Goal: Task Accomplishment & Management: Use online tool/utility

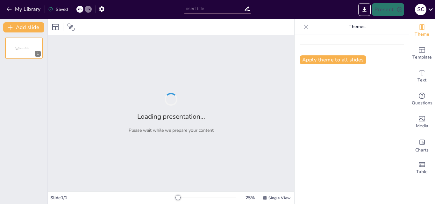
type input "BASES MOLECULARES"
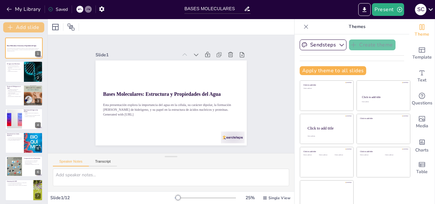
click at [21, 25] on button "Add slide" at bounding box center [23, 27] width 41 height 10
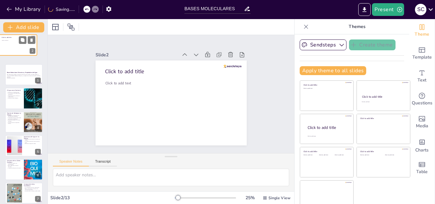
drag, startPoint x: 29, startPoint y: 72, endPoint x: 22, endPoint y: 44, distance: 28.8
click at [22, 44] on div at bounding box center [18, 44] width 38 height 21
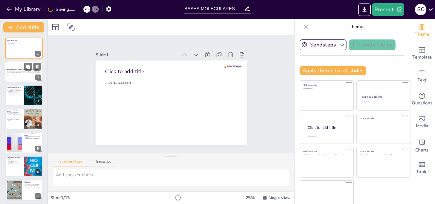
click at [21, 76] on div at bounding box center [24, 72] width 38 height 22
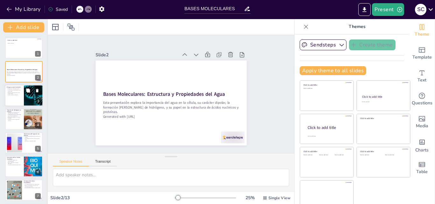
click at [7, 93] on p "Permite reacciones químicas en medio acuoso." at bounding box center [14, 93] width 15 height 2
type textarea "El agua, al ser un disolvente polar, es capaz de disolver compuestos iónicos y …"
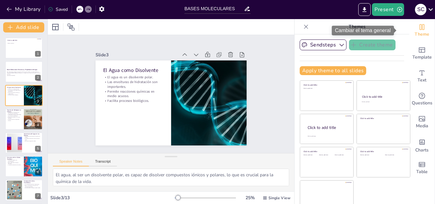
click at [415, 34] on span "Theme" at bounding box center [422, 34] width 15 height 7
click at [420, 28] on icon "Change the overall theme" at bounding box center [422, 27] width 5 height 6
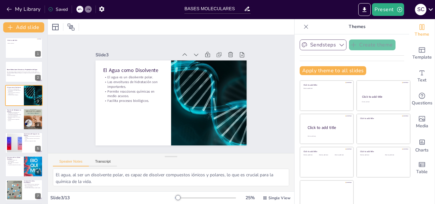
click at [339, 46] on icon "button" at bounding box center [342, 45] width 6 height 6
click at [322, 70] on div "Sendsteps" at bounding box center [328, 66] width 57 height 13
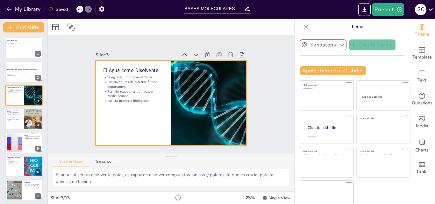
click at [153, 120] on div at bounding box center [162, 93] width 115 height 166
click at [56, 28] on div at bounding box center [56, 27] width 8 height 8
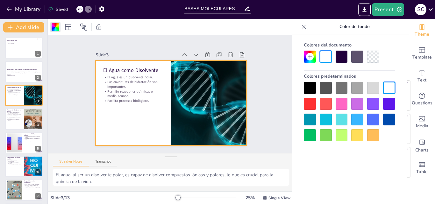
click at [324, 120] on div at bounding box center [326, 120] width 12 height 12
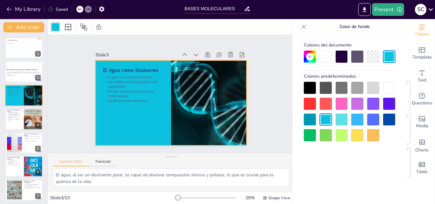
click at [345, 121] on div at bounding box center [342, 120] width 12 height 12
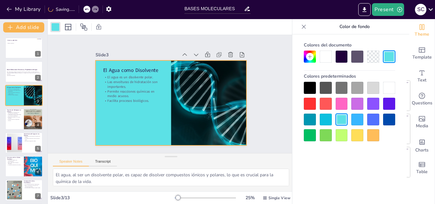
click at [340, 135] on div at bounding box center [342, 135] width 12 height 12
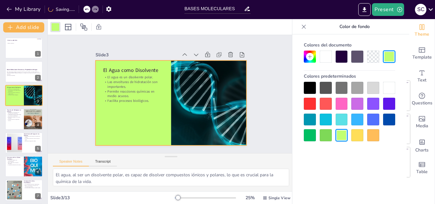
click at [338, 120] on div at bounding box center [342, 120] width 12 height 12
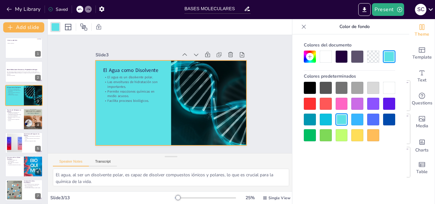
click at [311, 57] on icon at bounding box center [310, 57] width 4 height 4
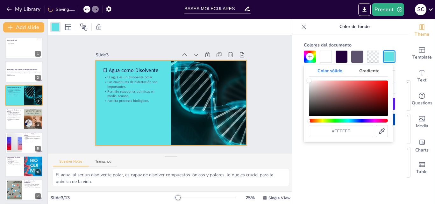
click at [346, 121] on div "Matiz" at bounding box center [348, 121] width 79 height 4
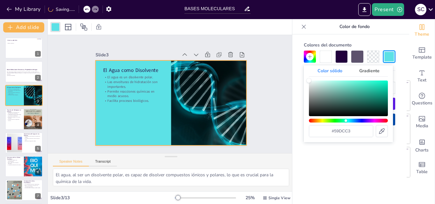
click at [356, 85] on div "Color" at bounding box center [348, 99] width 79 height 36
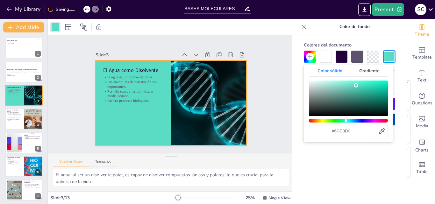
click at [351, 84] on div "Color" at bounding box center [348, 99] width 79 height 36
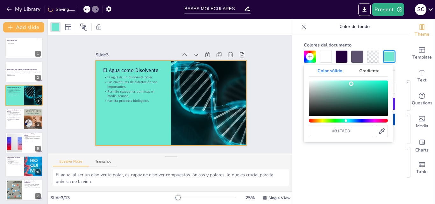
click at [347, 81] on div "Color" at bounding box center [348, 99] width 79 height 36
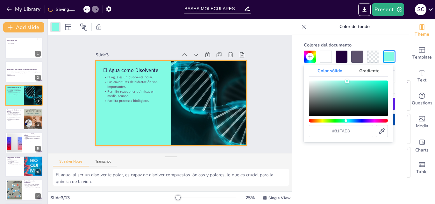
click at [352, 81] on div "Color" at bounding box center [348, 99] width 79 height 36
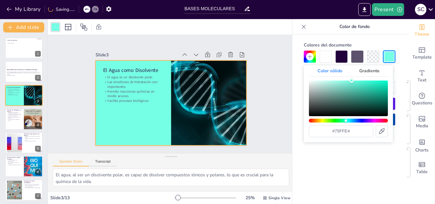
click at [331, 81] on div "Color" at bounding box center [348, 99] width 79 height 36
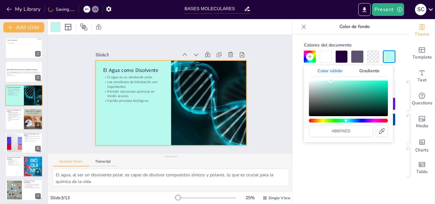
click at [325, 81] on div "Color" at bounding box center [348, 99] width 79 height 36
type input "#c9faf1"
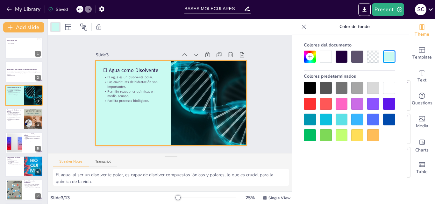
click at [328, 163] on div "Colores del documento Colores predeterminados" at bounding box center [350, 128] width 114 height 189
click at [109, 68] on p "El Agua como Disolvente" at bounding box center [139, 62] width 61 height 19
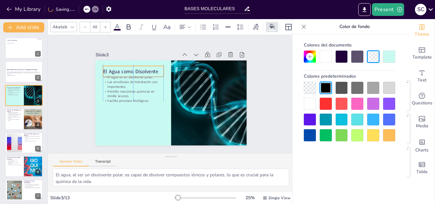
click at [190, 67] on p "El Agua como Disolvente" at bounding box center [215, 86] width 50 height 46
click at [127, 27] on icon at bounding box center [129, 27] width 8 height 8
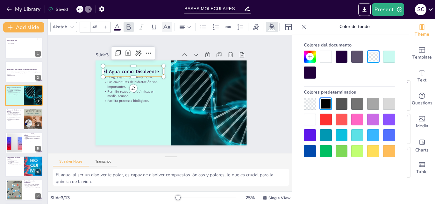
click at [171, 24] on div at bounding box center [167, 27] width 10 height 10
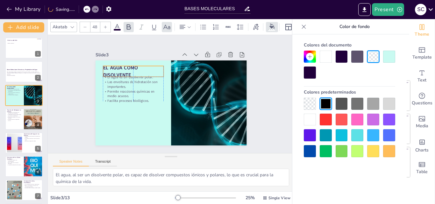
click at [189, 68] on p "El Agua como Disolvente" at bounding box center [208, 68] width 38 height 61
click at [125, 77] on p "El agua es un disolvente polar." at bounding box center [131, 85] width 60 height 17
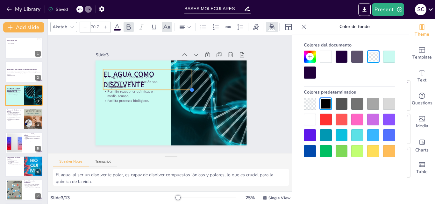
drag, startPoint x: 155, startPoint y: 76, endPoint x: 156, endPoint y: 81, distance: 5.3
click at [156, 81] on div "El Agua como Disolvente El agua es un disolvente polar. Las envolturas de hidra…" at bounding box center [163, 97] width 128 height 170
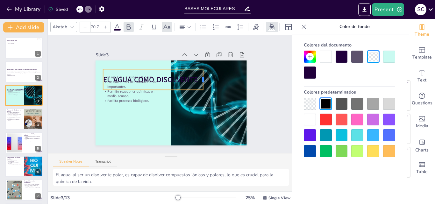
drag, startPoint x: 185, startPoint y: 77, endPoint x: 151, endPoint y: 67, distance: 35.7
click at [203, 76] on div at bounding box center [205, 79] width 5 height 21
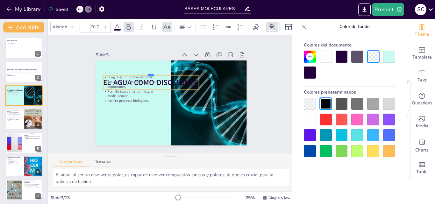
drag, startPoint x: 149, startPoint y: 66, endPoint x: 132, endPoint y: 72, distance: 18.5
click at [132, 72] on div at bounding box center [151, 72] width 96 height 5
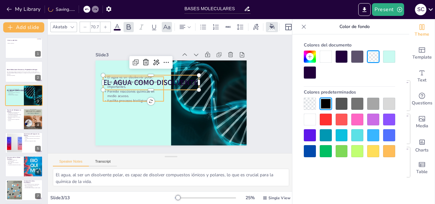
click at [117, 116] on div at bounding box center [176, 100] width 169 height 164
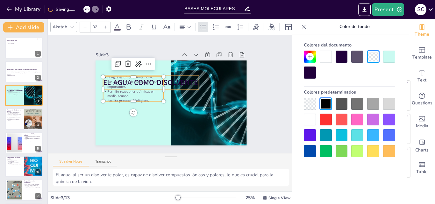
click at [163, 82] on strong "El Agua como Disolvente" at bounding box center [150, 82] width 95 height 10
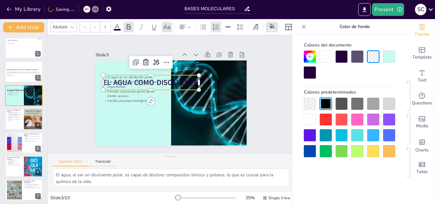
type input "70.7"
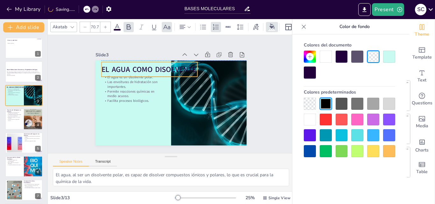
drag, startPoint x: 163, startPoint y: 87, endPoint x: 158, endPoint y: 72, distance: 15.3
click at [181, 72] on div "El Agua como Disolvente" at bounding box center [193, 70] width 25 height 97
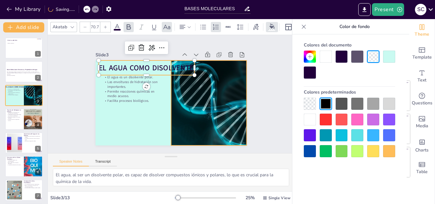
click at [180, 92] on div at bounding box center [132, 93] width 95 height 100
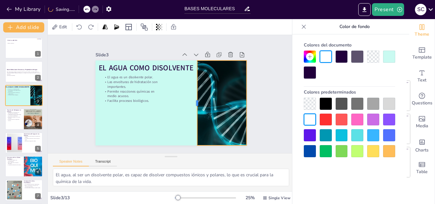
drag, startPoint x: 162, startPoint y: 100, endPoint x: 187, endPoint y: 98, distance: 25.9
click at [192, 98] on div at bounding box center [194, 103] width 5 height 85
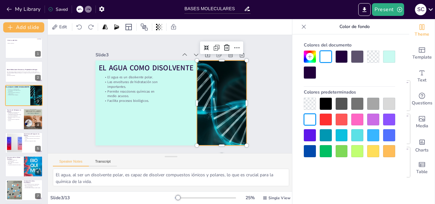
click at [153, 66] on strong "El Agua como Disolvente" at bounding box center [137, 106] width 48 height 91
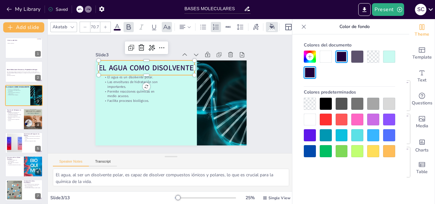
click at [136, 101] on strong "El Agua como Disolvente" at bounding box center [179, 129] width 87 height 56
click at [184, 65] on strong "El Agua como Disolvente" at bounding box center [203, 78] width 39 height 93
drag, startPoint x: 93, startPoint y: 65, endPoint x: 184, endPoint y: 67, distance: 91.5
click at [184, 67] on strong "El Agua como Disolvente" at bounding box center [203, 78] width 39 height 93
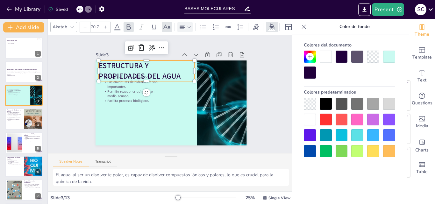
click at [191, 25] on icon at bounding box center [189, 27] width 4 height 4
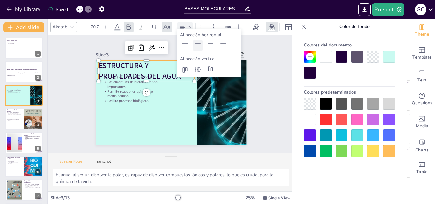
click at [198, 49] on icon at bounding box center [198, 46] width 8 height 8
click at [126, 99] on p "Facilita procesos biológicos." at bounding box center [133, 84] width 57 height 29
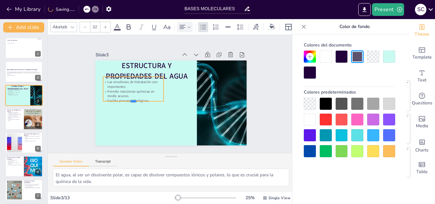
drag, startPoint x: 137, startPoint y: 99, endPoint x: 146, endPoint y: 100, distance: 8.7
click at [137, 101] on div "ESTRUCTURA Y PROPIEDADES DEL AGUA El agua es un disolvente polar. Las envoltura…" at bounding box center [169, 103] width 166 height 115
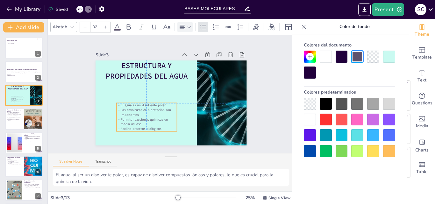
drag, startPoint x: 139, startPoint y: 99, endPoint x: 153, endPoint y: 125, distance: 28.7
click at [153, 125] on p "Facilita procesos biológicos." at bounding box center [132, 112] width 55 height 34
click at [170, 72] on strong "ESTRUCTURA Y PROPIEDADES DEL AGUA" at bounding box center [187, 66] width 34 height 82
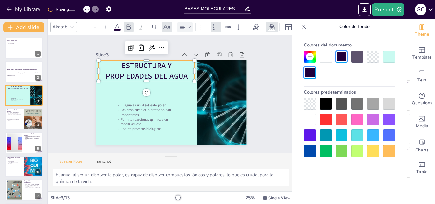
type input "70.7"
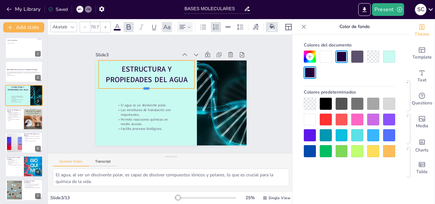
drag, startPoint x: 155, startPoint y: 78, endPoint x: 166, endPoint y: 73, distance: 11.7
click at [155, 80] on div "ESTRUCTURA Y PROPIEDADES DEL AGUA El agua es un disolvente polar. Las envoltura…" at bounding box center [161, 93] width 85 height 151
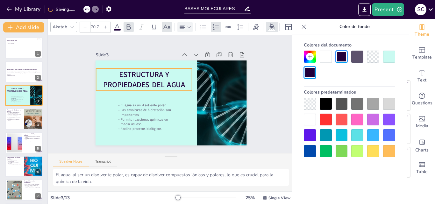
drag, startPoint x: 159, startPoint y: 79, endPoint x: 157, endPoint y: 87, distance: 8.4
click at [157, 87] on strong "ESTRUCTURA Y PROPIEDADES DEL AGUA" at bounding box center [156, 121] width 20 height 82
click at [255, 25] on icon at bounding box center [255, 27] width 7 height 7
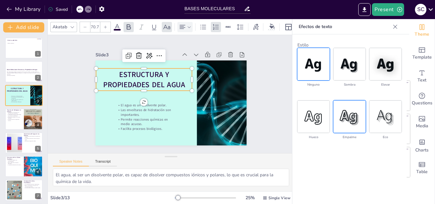
click at [355, 113] on img at bounding box center [350, 117] width 32 height 32
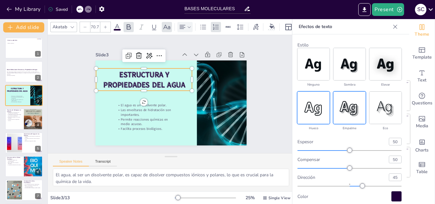
click at [322, 116] on img at bounding box center [314, 108] width 32 height 32
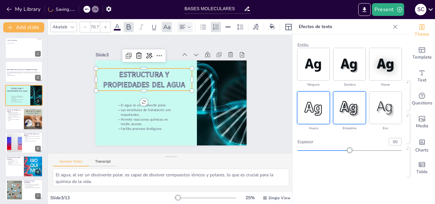
click at [351, 111] on img at bounding box center [350, 108] width 32 height 32
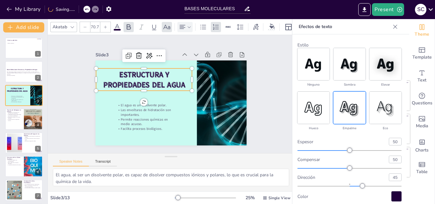
click at [75, 25] on icon at bounding box center [72, 27] width 5 height 5
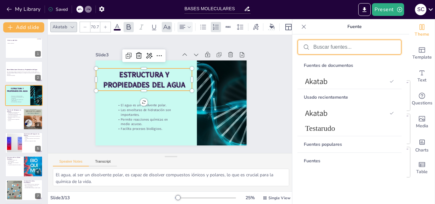
click at [363, 47] on input "text" at bounding box center [355, 47] width 83 height 6
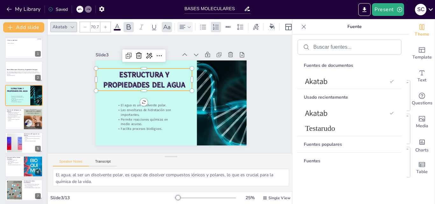
click at [360, 145] on div "Fuentes populares" at bounding box center [350, 144] width 104 height 16
click at [321, 144] on font "Fuentes populares" at bounding box center [323, 144] width 38 height 6
click at [344, 50] on div at bounding box center [349, 47] width 103 height 14
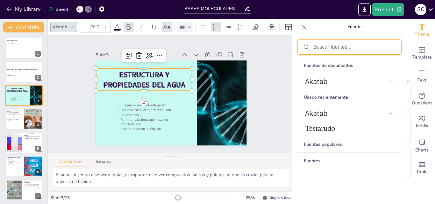
click at [347, 48] on input "text" at bounding box center [355, 47] width 83 height 6
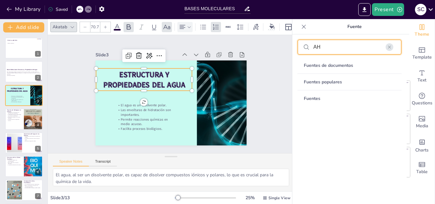
type input "A"
type input "TIMES"
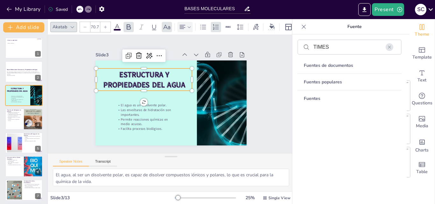
click at [343, 65] on font "Fuentes de documentos" at bounding box center [328, 65] width 49 height 6
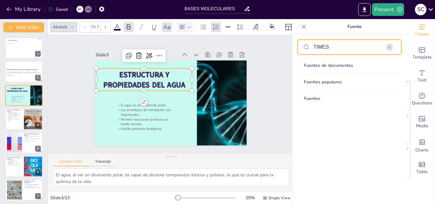
click at [336, 44] on input "TIMES" at bounding box center [355, 47] width 83 height 6
drag, startPoint x: 336, startPoint y: 44, endPoint x: 309, endPoint y: 45, distance: 26.8
click at [309, 45] on div "TIMES" at bounding box center [349, 47] width 103 height 14
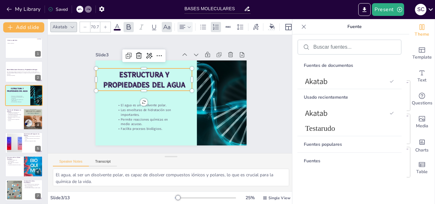
click at [74, 26] on icon at bounding box center [72, 27] width 5 height 5
click at [394, 114] on icon at bounding box center [392, 113] width 4 height 4
click at [321, 131] on font "Testarudo" at bounding box center [320, 128] width 30 height 8
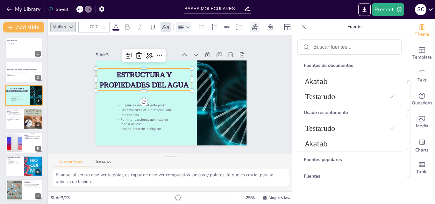
click at [255, 24] on icon at bounding box center [255, 26] width 6 height 6
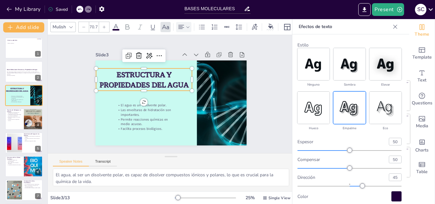
click at [396, 198] on div at bounding box center [397, 196] width 10 height 10
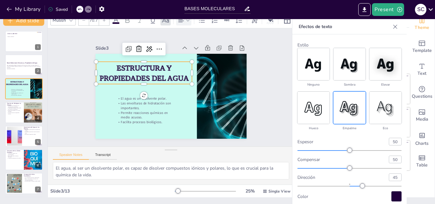
click at [394, 199] on div at bounding box center [397, 196] width 10 height 10
click at [396, 197] on div at bounding box center [397, 196] width 10 height 10
click at [153, 120] on icon at bounding box center [158, 125] width 11 height 11
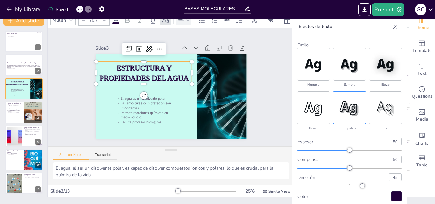
click at [362, 200] on div "Color" at bounding box center [350, 196] width 104 height 10
click at [395, 200] on div at bounding box center [397, 196] width 10 height 10
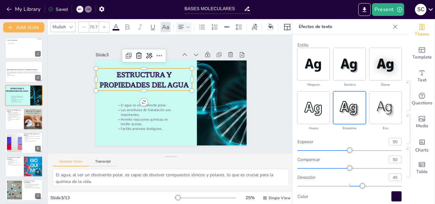
click at [394, 27] on icon at bounding box center [395, 27] width 6 height 6
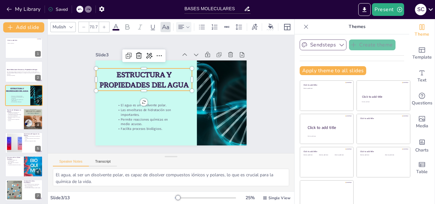
click at [118, 29] on span at bounding box center [115, 30] width 7 height 2
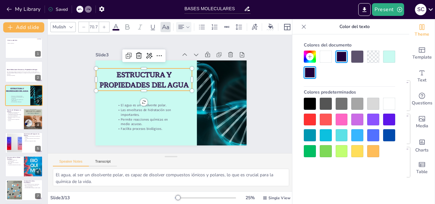
click at [310, 155] on div at bounding box center [310, 151] width 12 height 12
click at [108, 71] on p "ESTRUCTURA Y PROPIEDADES DEL AGUA" at bounding box center [152, 70] width 96 height 58
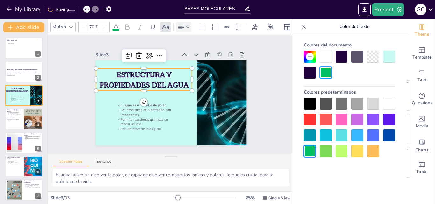
click at [176, 72] on span "ESTRUCTURA Y PROPIEDADES DEL AGUA" at bounding box center [185, 67] width 18 height 89
click at [147, 76] on span "ESTRUCTURA Y PROPIEDADES DEL AGUA" at bounding box center [156, 120] width 18 height 89
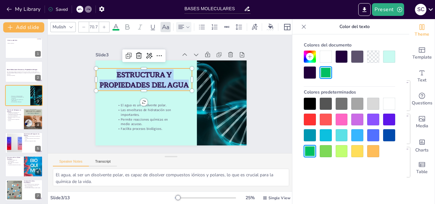
drag, startPoint x: 109, startPoint y: 72, endPoint x: 181, endPoint y: 84, distance: 72.7
click at [181, 84] on p "ESTRUCTURA Y PROPIEDADES DEL AGUA" at bounding box center [198, 81] width 73 height 90
click at [309, 152] on div at bounding box center [310, 151] width 12 height 12
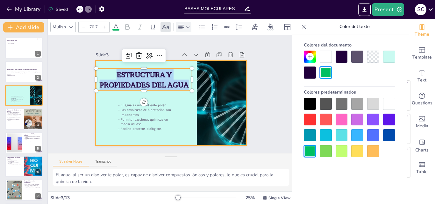
click at [184, 120] on div at bounding box center [163, 99] width 149 height 174
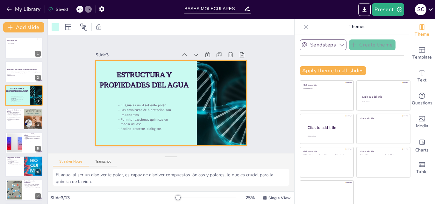
click at [326, 45] on button "Sendsteps" at bounding box center [323, 45] width 47 height 11
click at [379, 56] on div "Sendsteps Create theme Apply theme to all slides Click to add title Click to ad…" at bounding box center [352, 60] width 105 height 41
click at [180, 106] on p "Las envolturas de hidratación son importantes." at bounding box center [199, 106] width 38 height 57
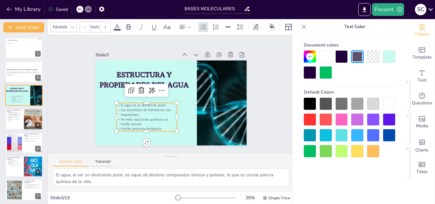
type input "32"
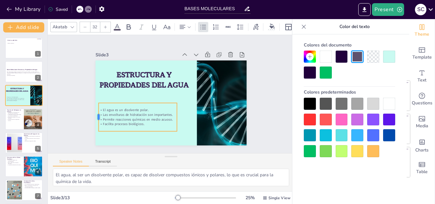
drag, startPoint x: 108, startPoint y: 115, endPoint x: 95, endPoint y: 114, distance: 12.8
click at [90, 90] on div at bounding box center [94, 76] width 18 height 27
drag, startPoint x: 139, startPoint y: 129, endPoint x: 139, endPoint y: 135, distance: 5.7
click at [139, 135] on div at bounding box center [118, 112] width 66 height 50
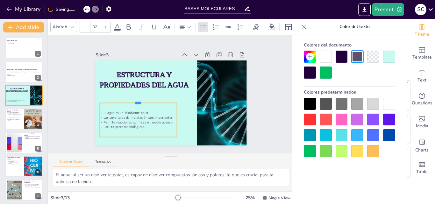
click at [145, 100] on div at bounding box center [155, 65] width 29 height 76
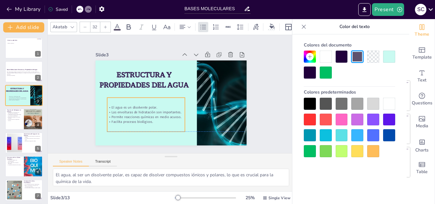
drag, startPoint x: 143, startPoint y: 111, endPoint x: 151, endPoint y: 105, distance: 9.8
click at [151, 105] on p "El agua es un disolvente polar." at bounding box center [145, 82] width 49 height 66
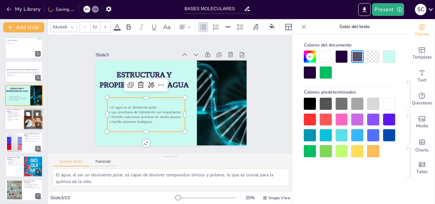
click at [15, 120] on p "Importancia para la regulación térmica." at bounding box center [14, 120] width 15 height 2
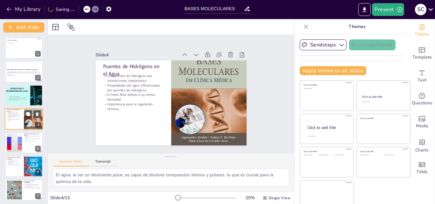
type textarea "Estas interacciones son fundamentales para entender cómo el agua se comporta en…"
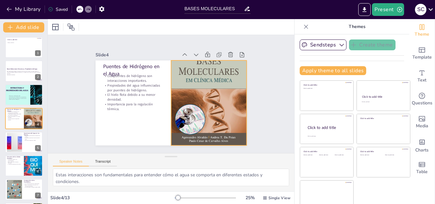
click at [176, 71] on div at bounding box center [132, 89] width 87 height 116
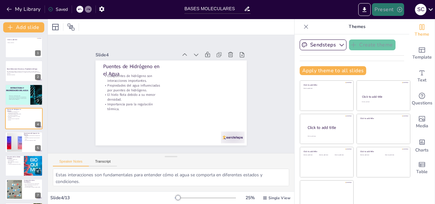
click at [399, 10] on icon "button" at bounding box center [400, 9] width 6 height 6
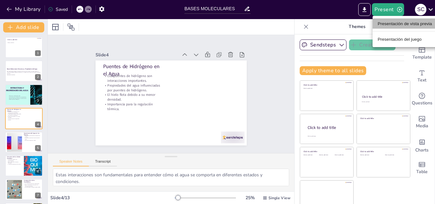
click at [400, 24] on font "Presentación de vista previa" at bounding box center [405, 23] width 54 height 5
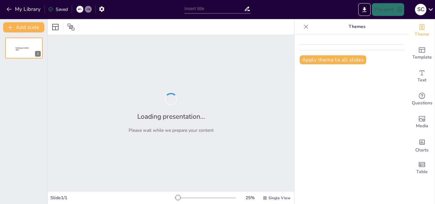
type input "BASES MOLECULARES"
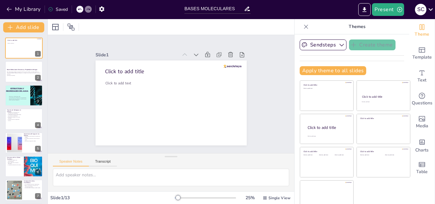
scroll to position [144, 0]
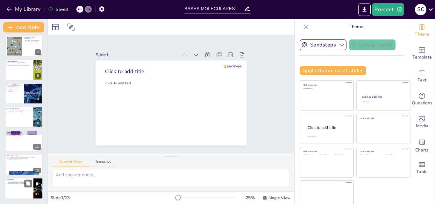
click at [25, 191] on div at bounding box center [24, 189] width 38 height 22
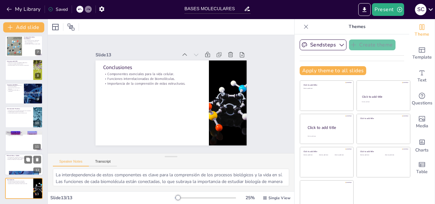
click at [22, 167] on div at bounding box center [24, 165] width 38 height 22
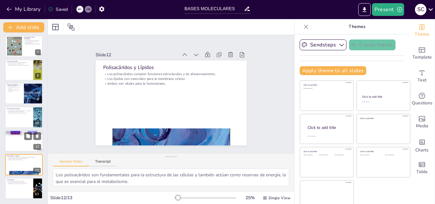
click at [19, 147] on div at bounding box center [24, 141] width 38 height 22
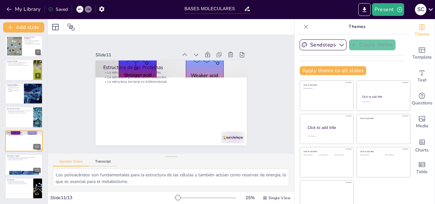
type textarea "La comprensión de los diferentes niveles de estructura es crucial para entender…"
